Goal: Navigation & Orientation: Understand site structure

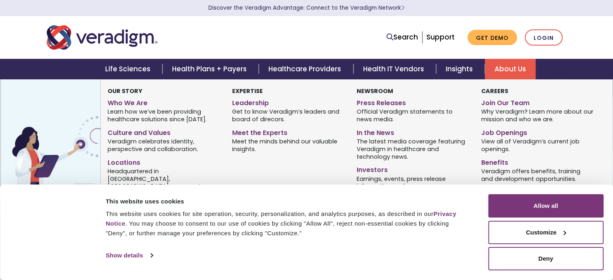
click at [493, 72] on link "About Us" at bounding box center [509, 69] width 51 height 21
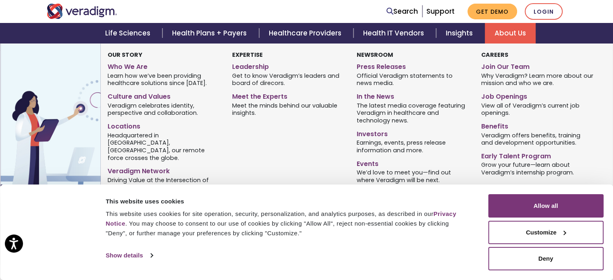
scroll to position [206, 0]
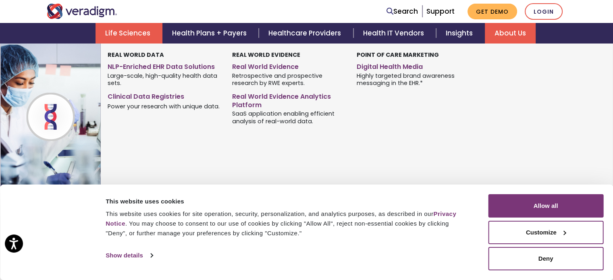
click at [138, 35] on link "Life Sciences" at bounding box center [128, 33] width 67 height 21
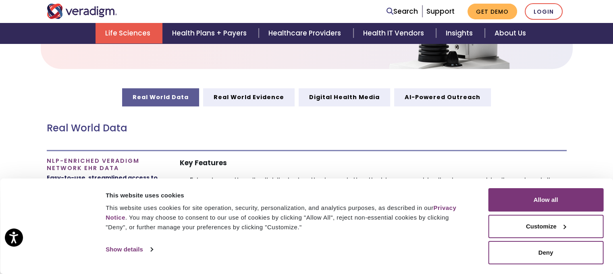
scroll to position [385, 0]
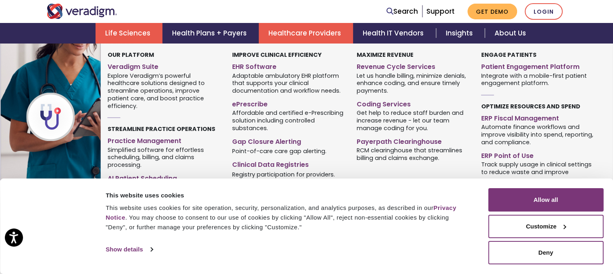
click at [305, 29] on link "Healthcare Providers" at bounding box center [306, 33] width 94 height 21
